Goal: Share content

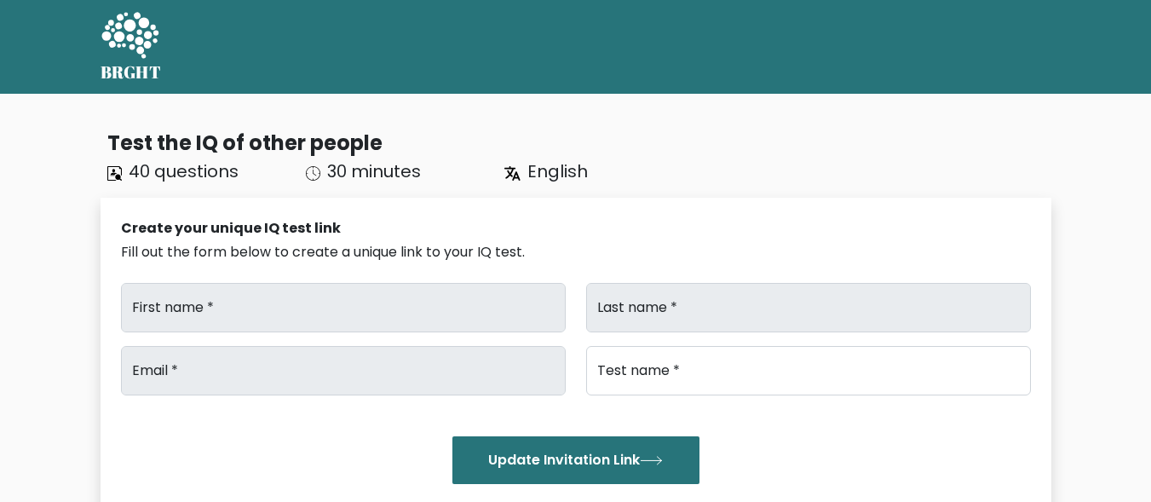
type input "Print"
type input "Volt"
type input "[EMAIL_ADDRESS][DOMAIN_NAME]"
type input "IQTest"
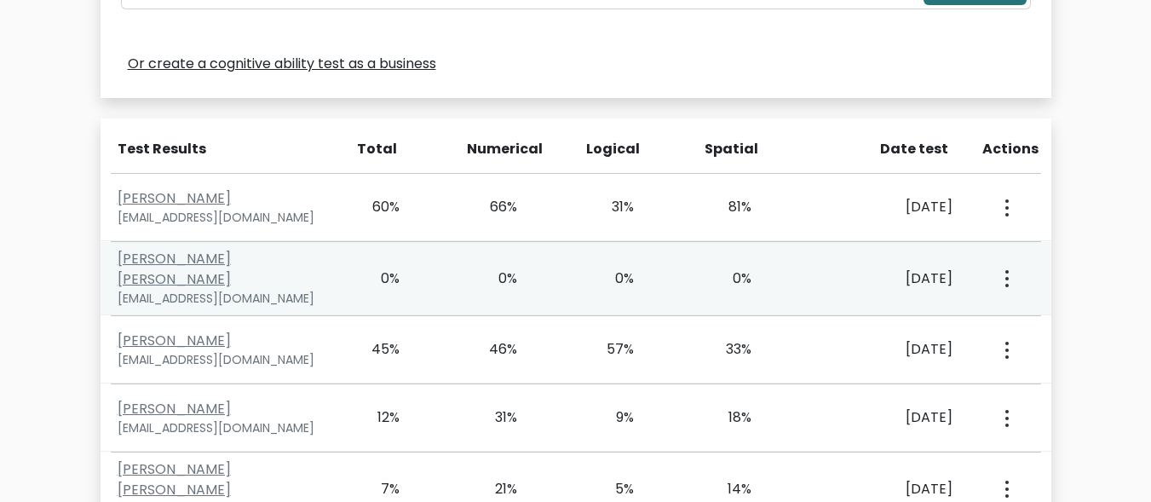
scroll to position [13212, 0]
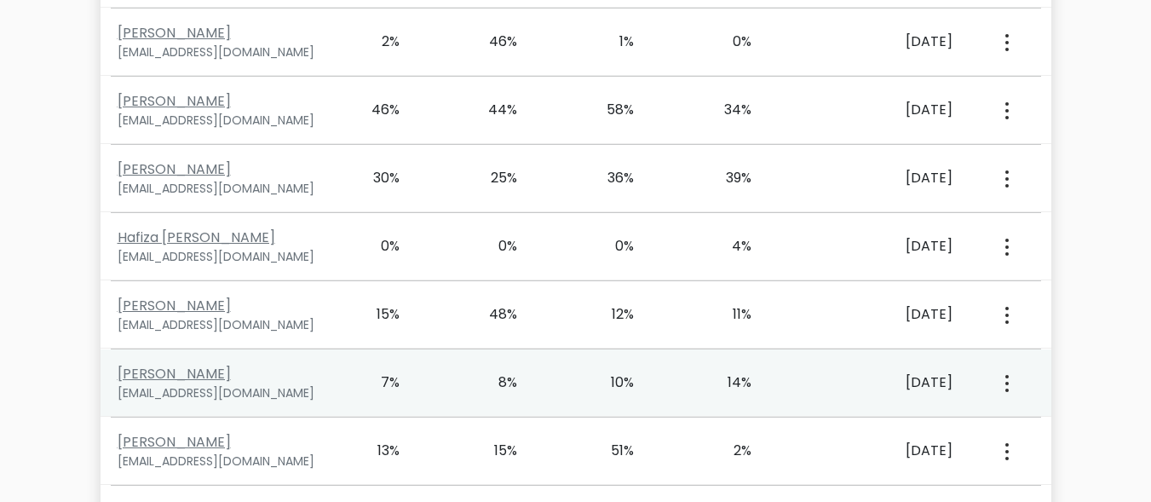
click at [1008, 356] on button "button" at bounding box center [1005, 382] width 14 height 53
click at [1041, 418] on link "View Profile" at bounding box center [1066, 431] width 135 height 27
